Goal: Find specific page/section: Find specific page/section

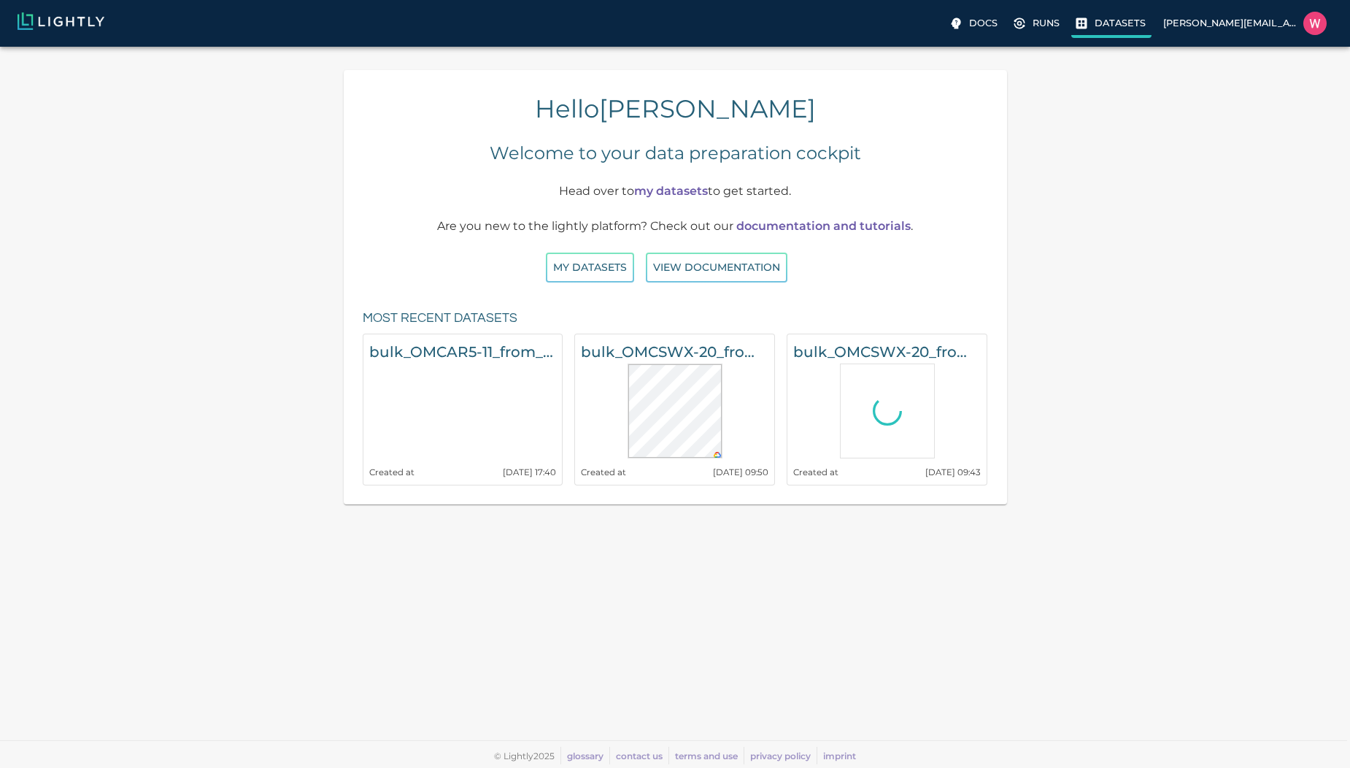
click at [1098, 24] on p "Datasets" at bounding box center [1120, 23] width 51 height 14
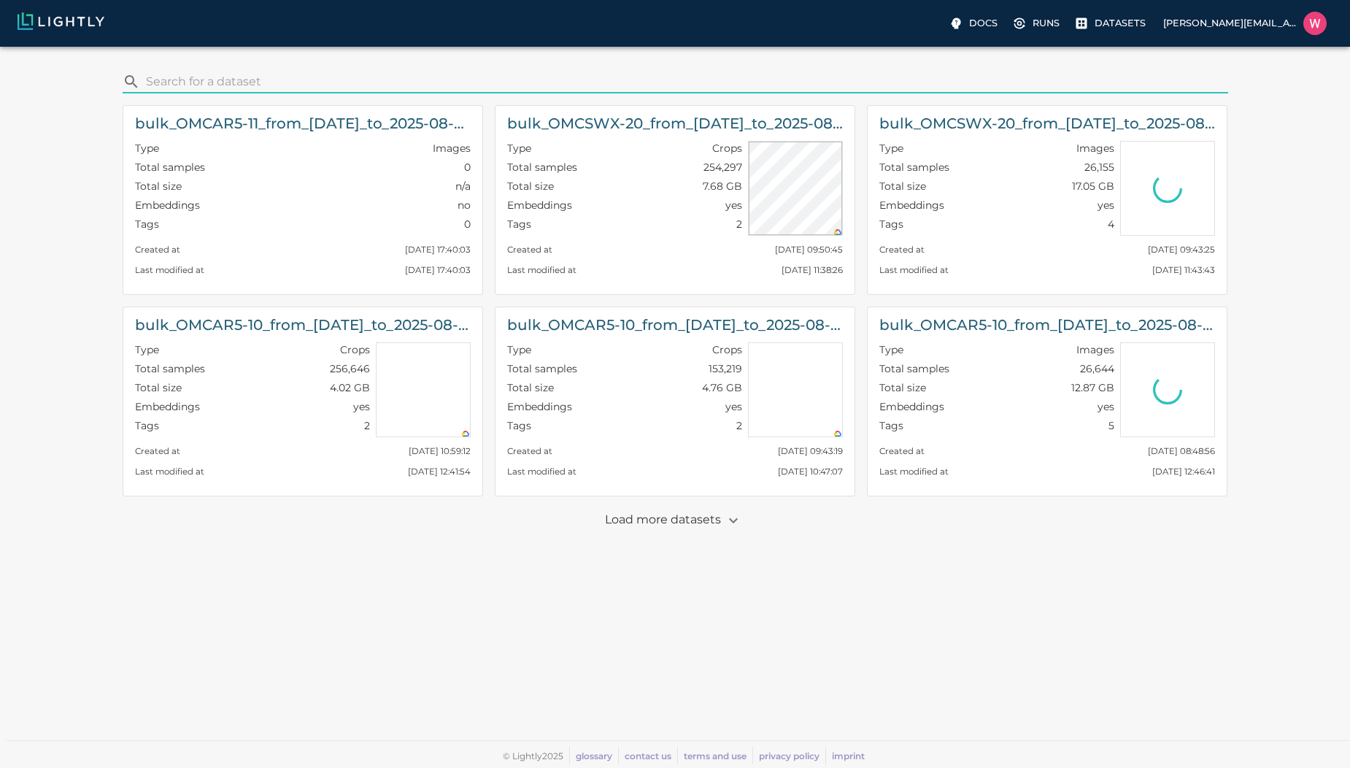
click at [599, 88] on input "search" at bounding box center [684, 81] width 1077 height 23
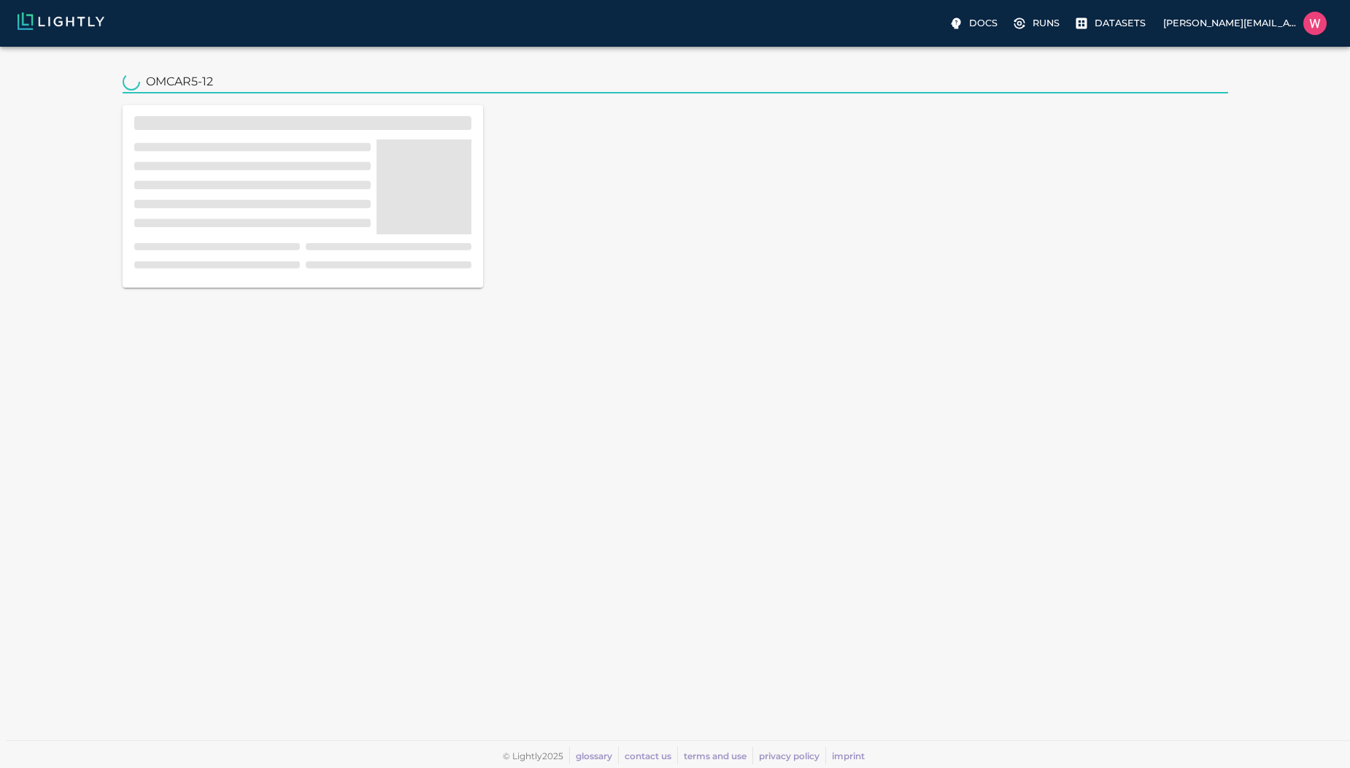
type input "OMCAR5-12"
